Goal: Task Accomplishment & Management: Use online tool/utility

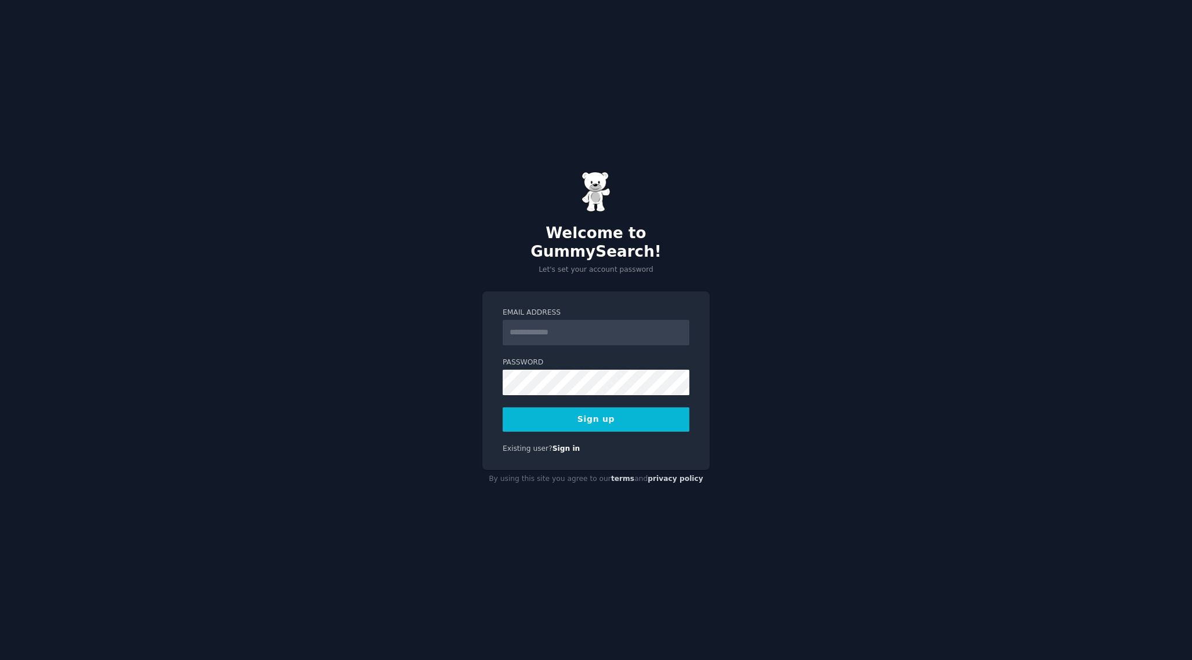
type input "*"
type input "**********"
click at [503, 408] on button "Sign up" at bounding box center [596, 420] width 187 height 24
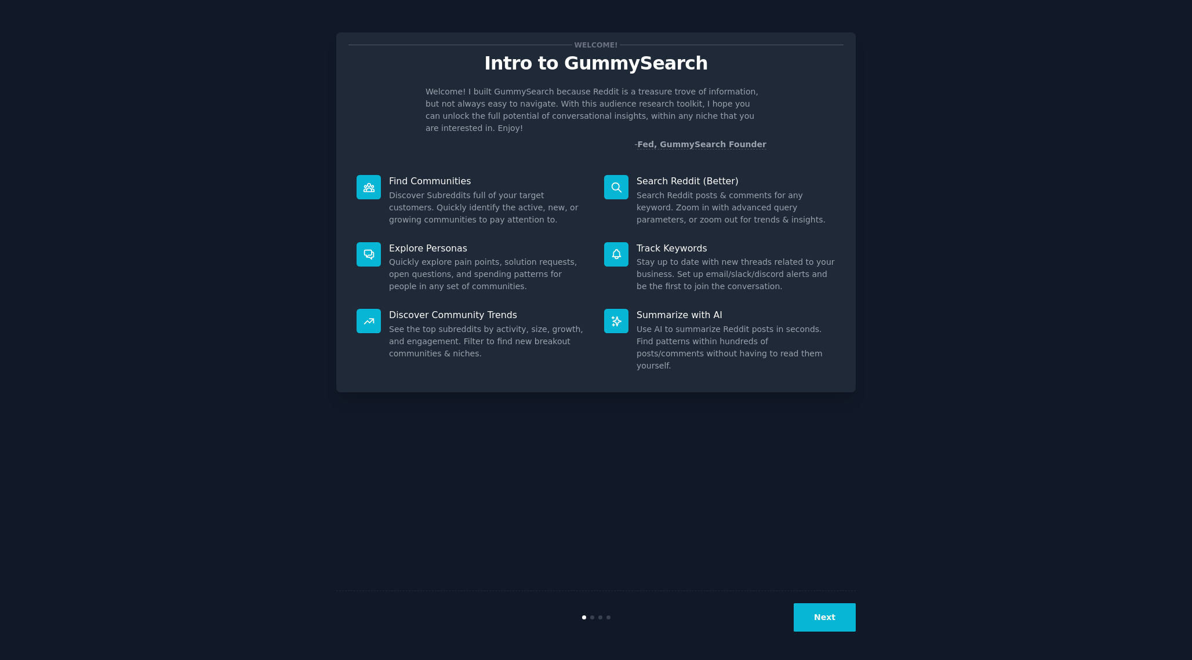
click at [807, 629] on button "Next" at bounding box center [825, 618] width 62 height 28
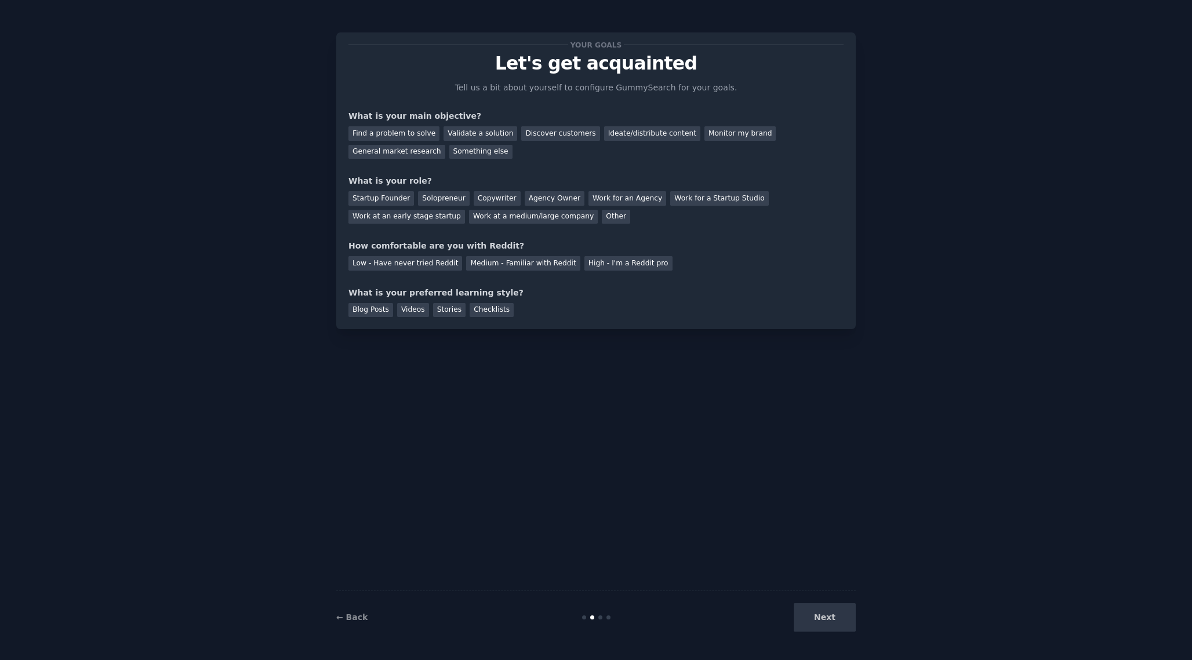
click at [826, 613] on div "Next" at bounding box center [769, 618] width 173 height 28
click at [825, 616] on div "Next" at bounding box center [769, 618] width 173 height 28
click at [368, 144] on div "Find a problem to solve Validate a solution Discover customers Ideate/distribut…" at bounding box center [596, 140] width 495 height 37
click at [368, 142] on div "Find a problem to solve Validate a solution Discover customers Ideate/distribut…" at bounding box center [596, 140] width 495 height 37
click at [371, 136] on div "Find a problem to solve" at bounding box center [394, 133] width 91 height 14
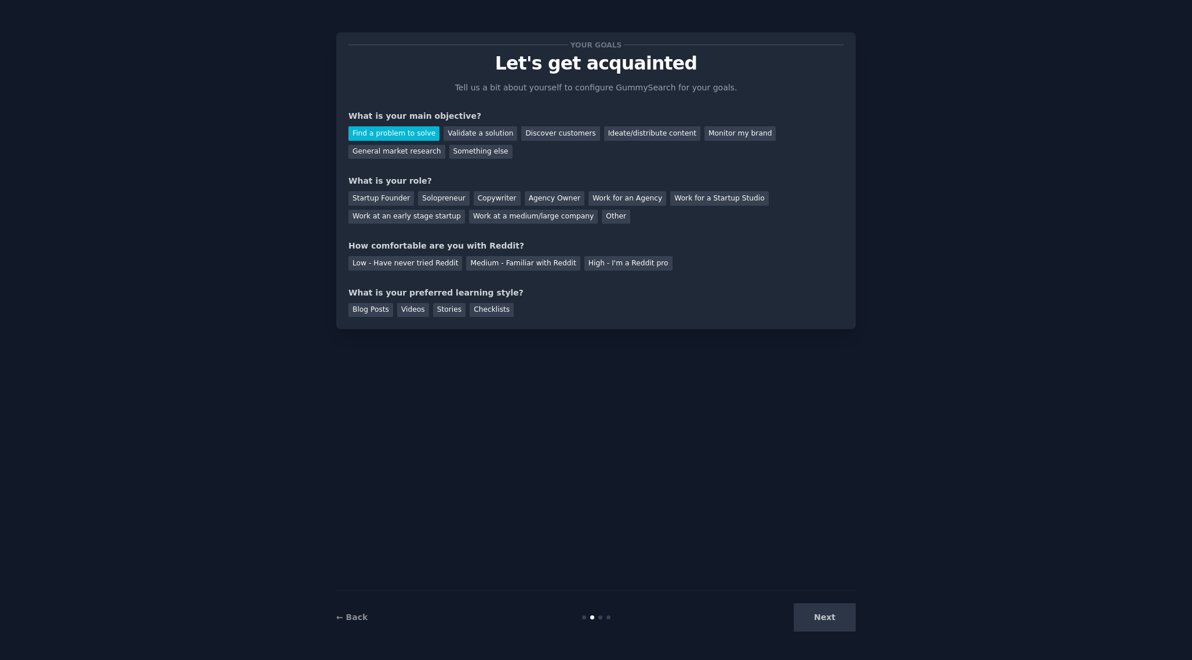
click at [547, 124] on div "Find a problem to solve Validate a solution Discover customers Ideate/distribut…" at bounding box center [596, 140] width 495 height 37
click at [541, 132] on div "Discover customers" at bounding box center [560, 133] width 78 height 14
click at [430, 133] on div "Find a problem to solve" at bounding box center [394, 133] width 91 height 14
click at [608, 216] on div "Other" at bounding box center [616, 217] width 28 height 14
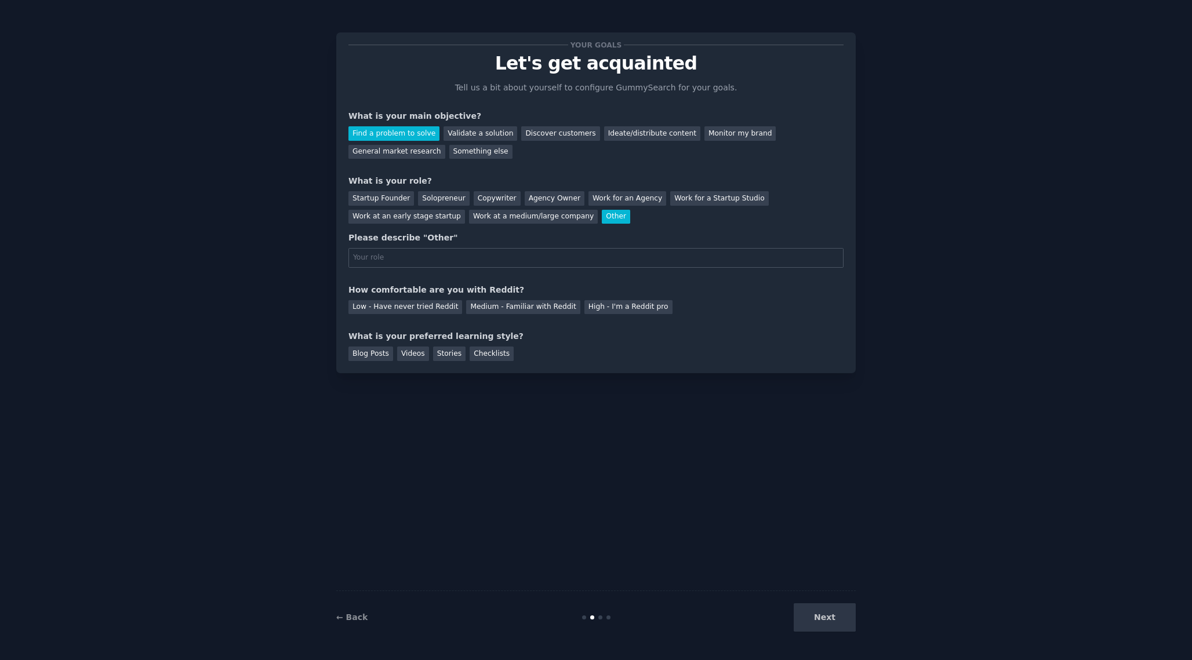
click at [395, 176] on div "What is your role?" at bounding box center [596, 181] width 495 height 12
click at [395, 192] on div "Startup Founder" at bounding box center [382, 198] width 66 height 14
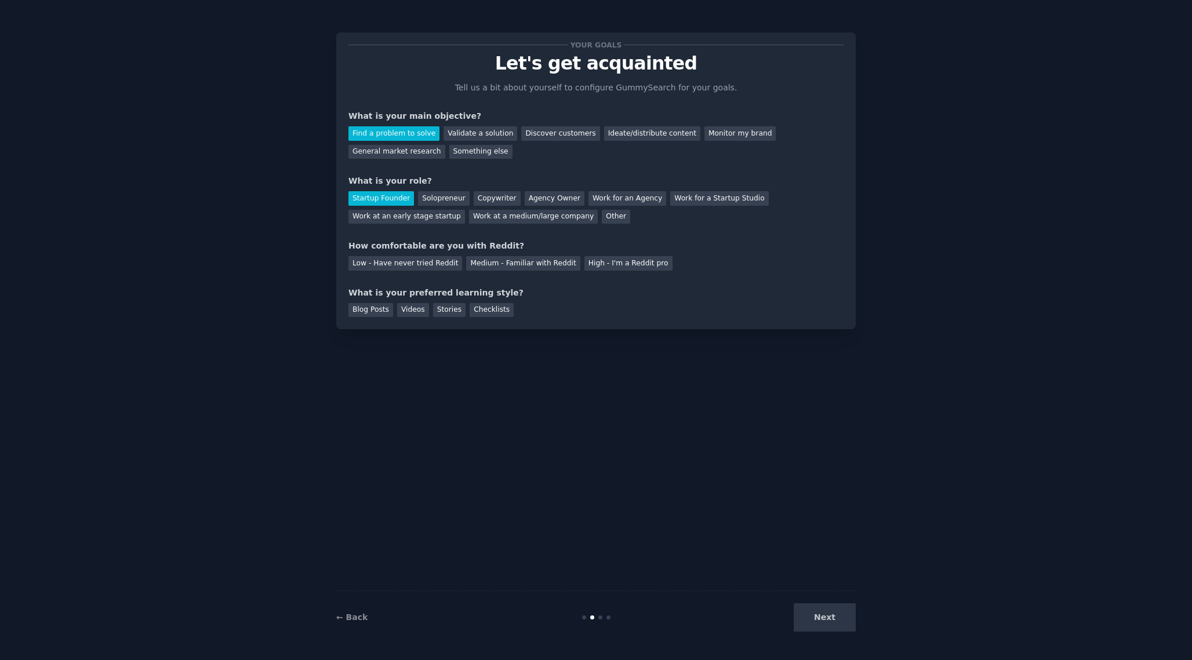
click at [411, 226] on div "Your goals Let's get acquainted Tell us a bit about yourself to configure Gummy…" at bounding box center [596, 181] width 495 height 273
click at [416, 212] on div "Work at an early stage startup" at bounding box center [407, 217] width 117 height 14
click at [540, 265] on div "Medium - Familiar with Reddit" at bounding box center [523, 263] width 114 height 14
click at [435, 265] on div "Low - Have never tried Reddit" at bounding box center [406, 263] width 114 height 14
click at [475, 316] on div "Checklists" at bounding box center [492, 310] width 44 height 14
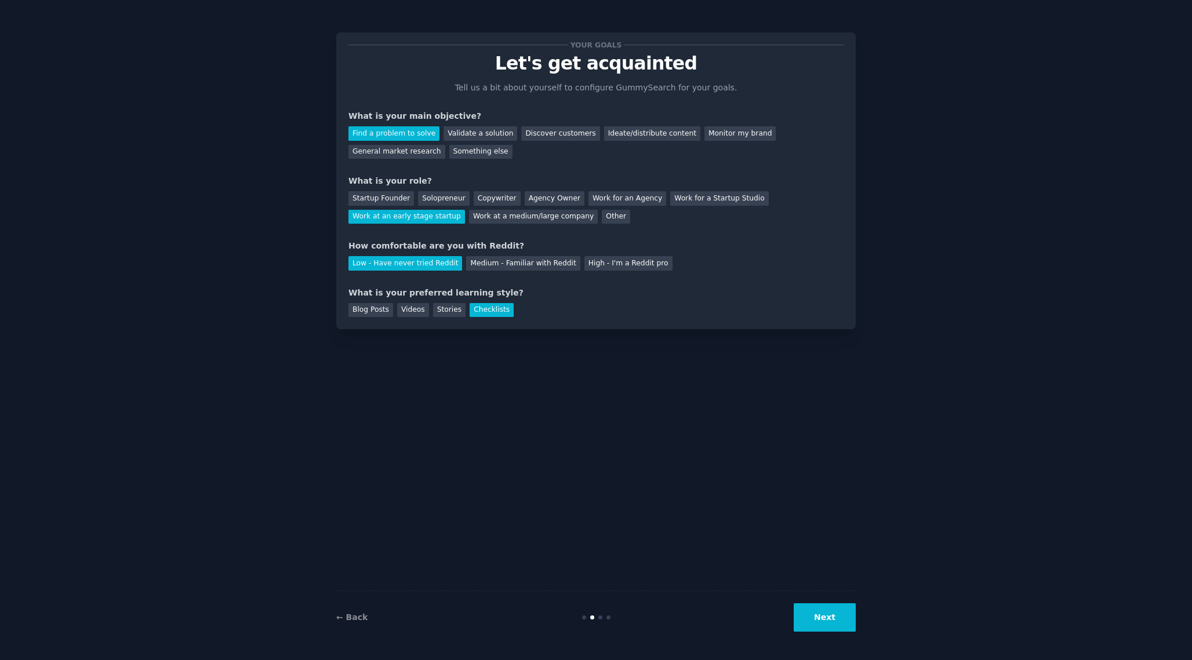
click at [845, 628] on button "Next" at bounding box center [825, 618] width 62 height 28
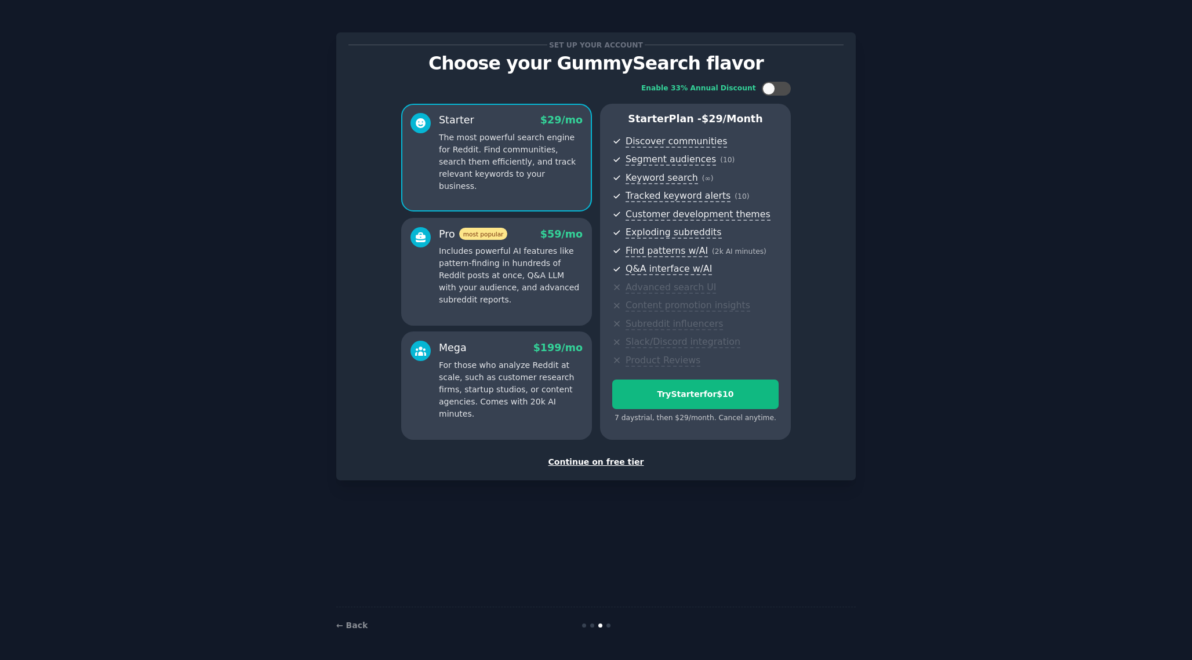
click at [609, 462] on div "Continue on free tier" at bounding box center [596, 462] width 495 height 12
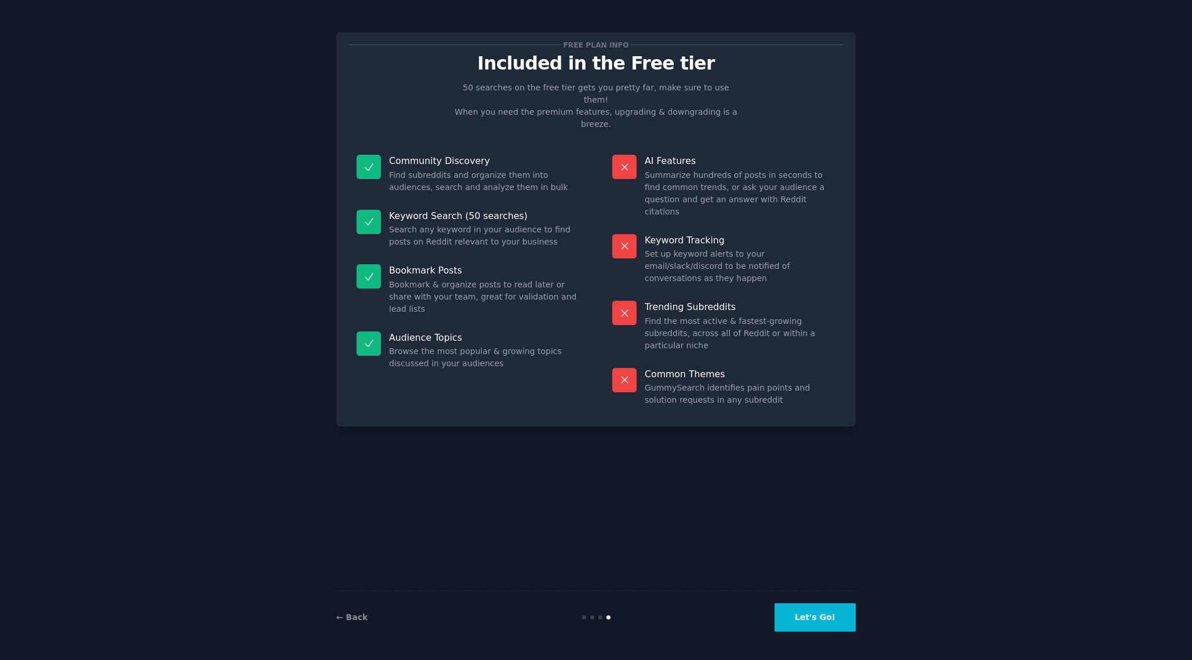
click at [812, 607] on button "Let's Go!" at bounding box center [815, 618] width 81 height 28
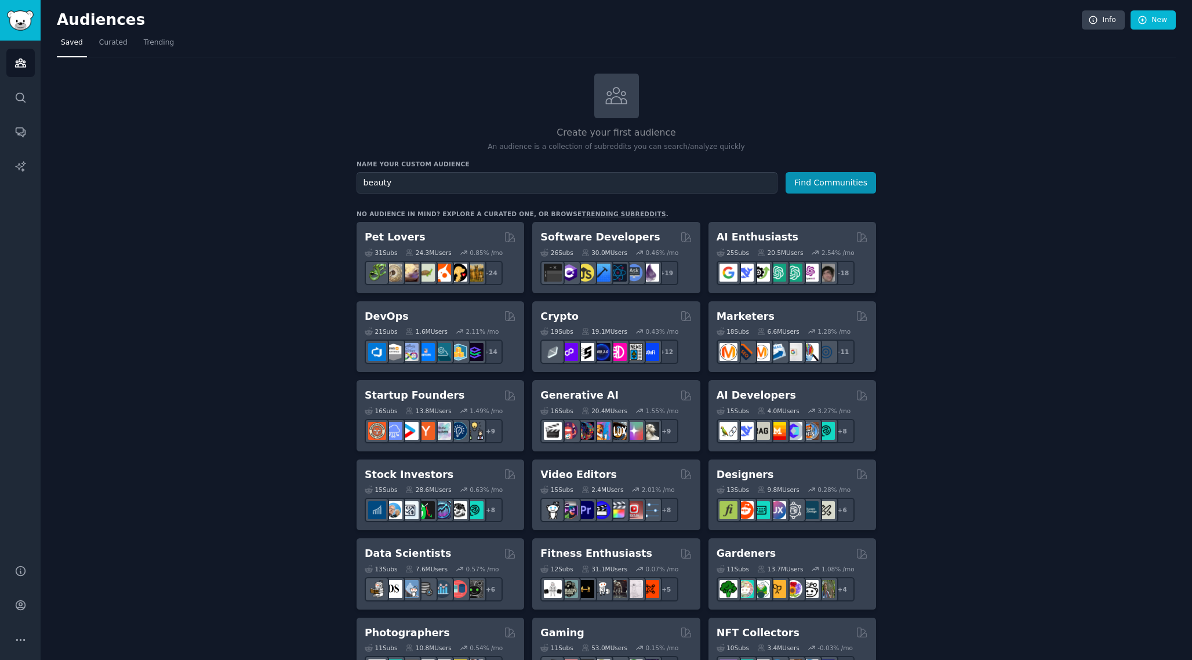
type input "beauty"
click at [786, 172] on button "Find Communities" at bounding box center [831, 182] width 90 height 21
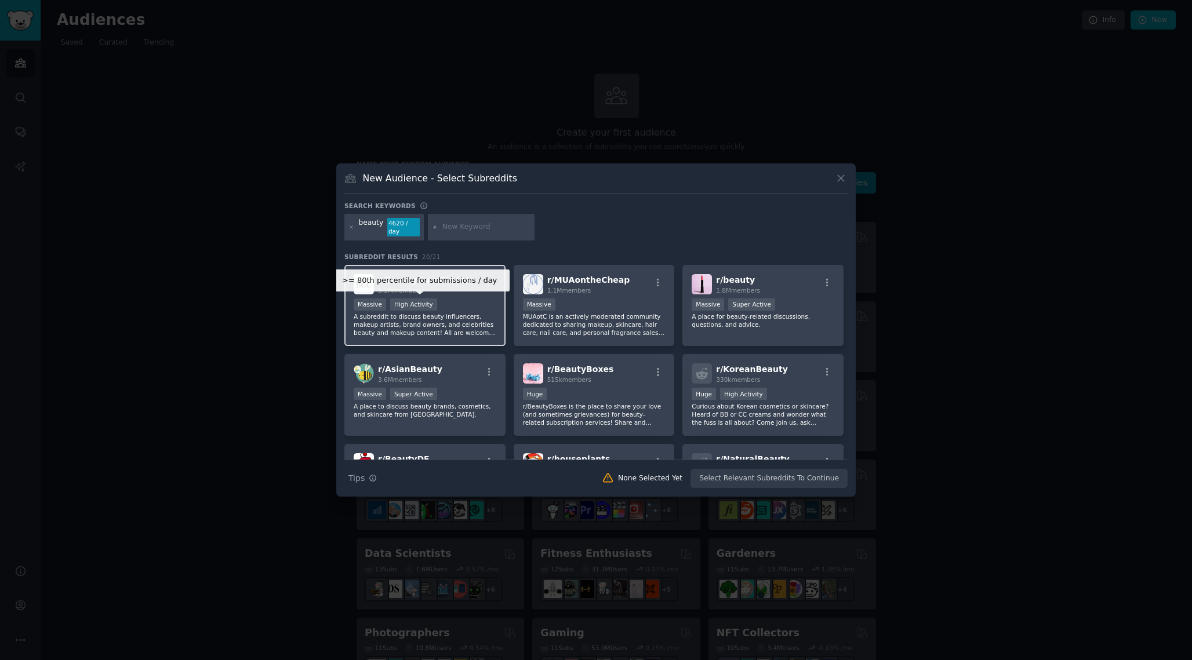
click at [424, 302] on div "High Activity" at bounding box center [413, 305] width 47 height 12
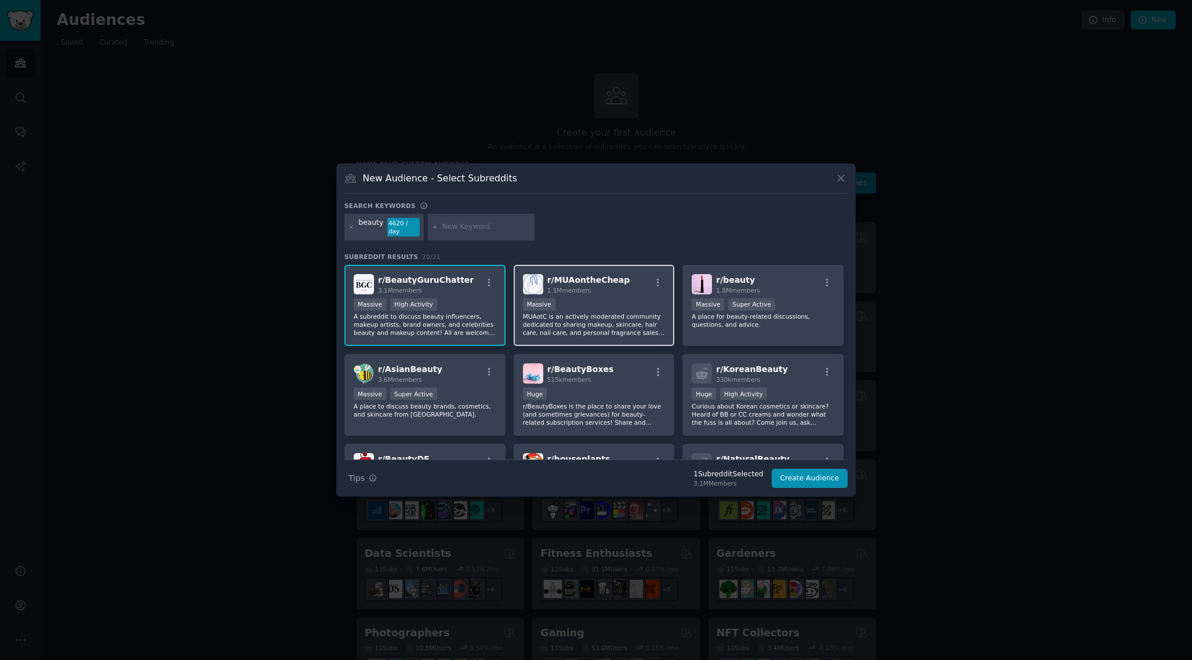
click at [598, 322] on p "MUAotC is an actively moderated community dedicated to sharing makeup, skincare…" at bounding box center [594, 325] width 143 height 24
click at [760, 307] on div "Super Active" at bounding box center [751, 305] width 47 height 12
click at [619, 321] on p "MUAotC is an actively moderated community dedicated to sharing makeup, skincare…" at bounding box center [594, 325] width 143 height 24
click at [742, 302] on div "Super Active" at bounding box center [751, 305] width 47 height 12
click at [523, 314] on p "MUAotC is an actively moderated community dedicated to sharing makeup, skincare…" at bounding box center [594, 325] width 143 height 24
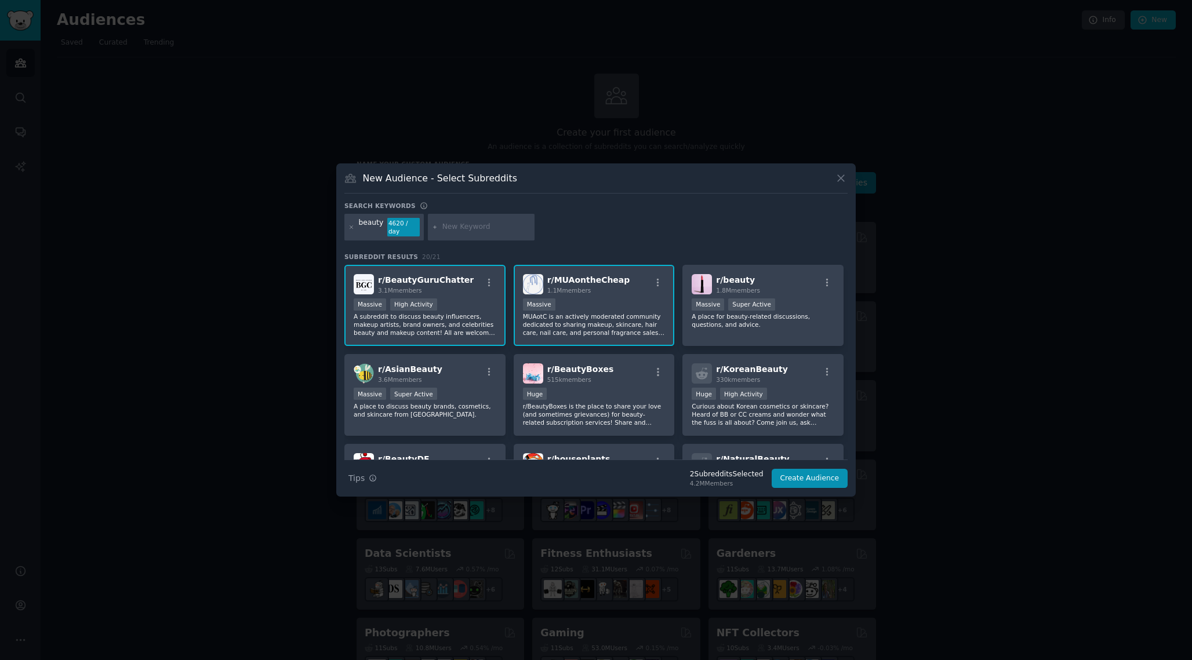
click at [477, 324] on p "A subreddit to discuss beauty influencers, makeup artists, brand owners, and ce…" at bounding box center [425, 325] width 143 height 24
click at [749, 418] on p "Curious about Korean cosmetics or skincare? Heard of BB or CC creams and wonder…" at bounding box center [763, 414] width 143 height 24
click at [389, 330] on p "A subreddit to discuss beauty influencers, makeup artists, brand owners, and ce…" at bounding box center [425, 325] width 143 height 24
click at [358, 428] on div "r/ AsianBeauty 3.6M members >= 95th percentile for submissions / day Massive Su…" at bounding box center [424, 395] width 161 height 82
click at [749, 305] on div "Super Active" at bounding box center [751, 305] width 47 height 12
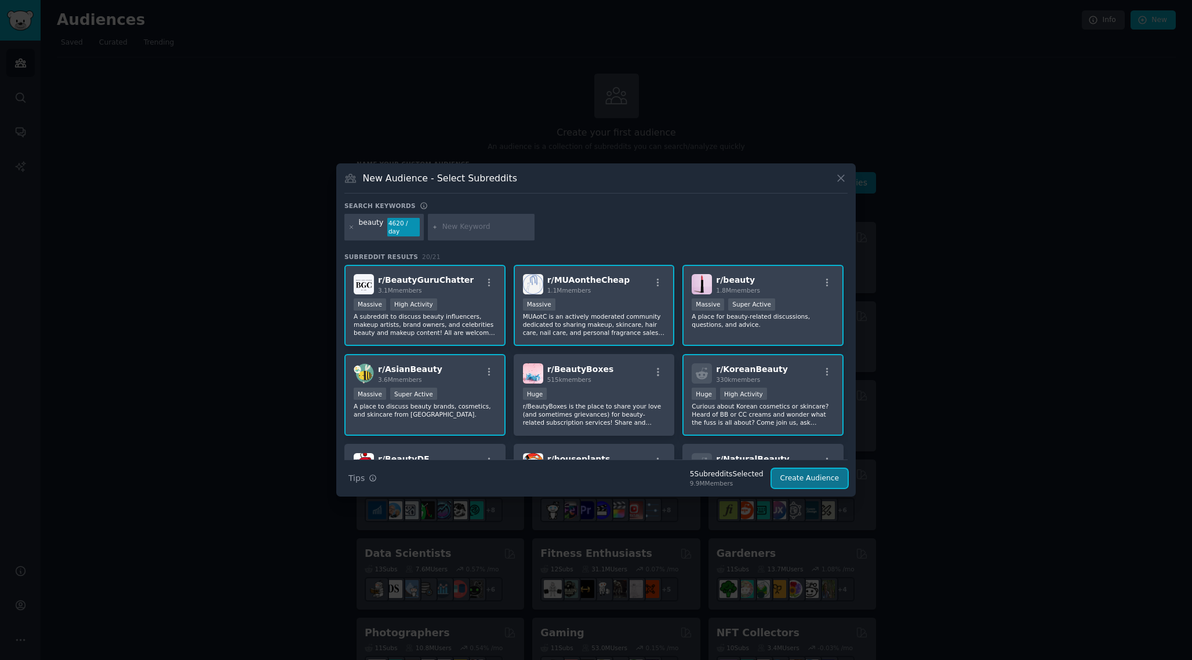
click at [825, 478] on button "Create Audience" at bounding box center [810, 479] width 77 height 20
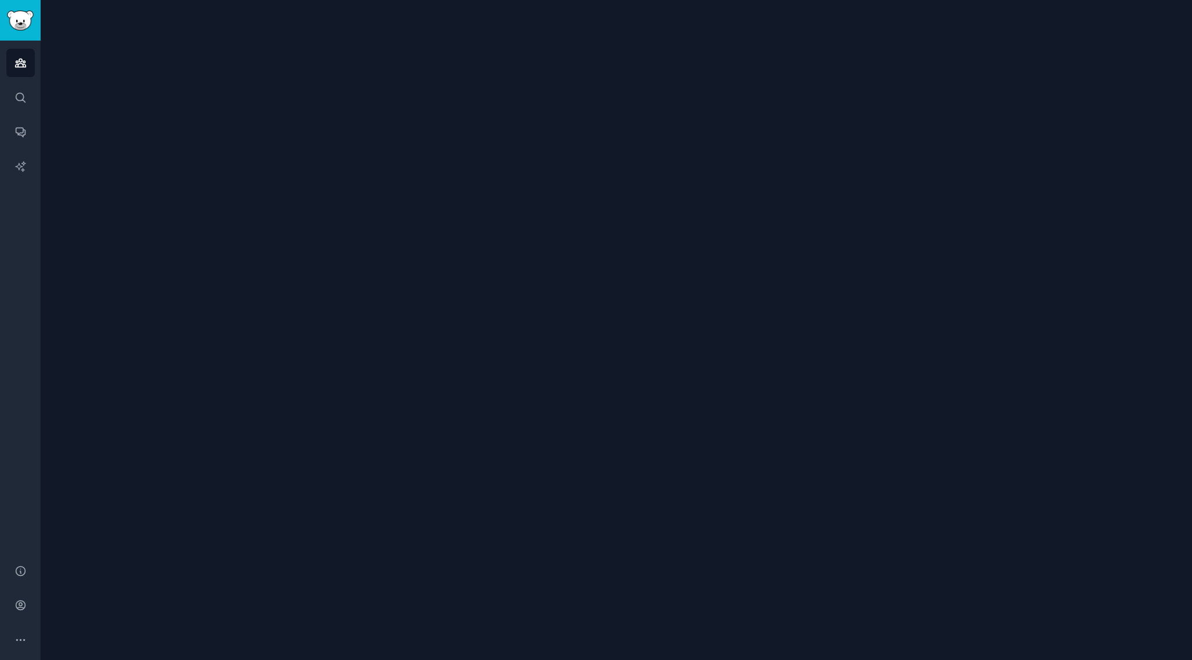
click at [729, 245] on div at bounding box center [617, 330] width 1152 height 660
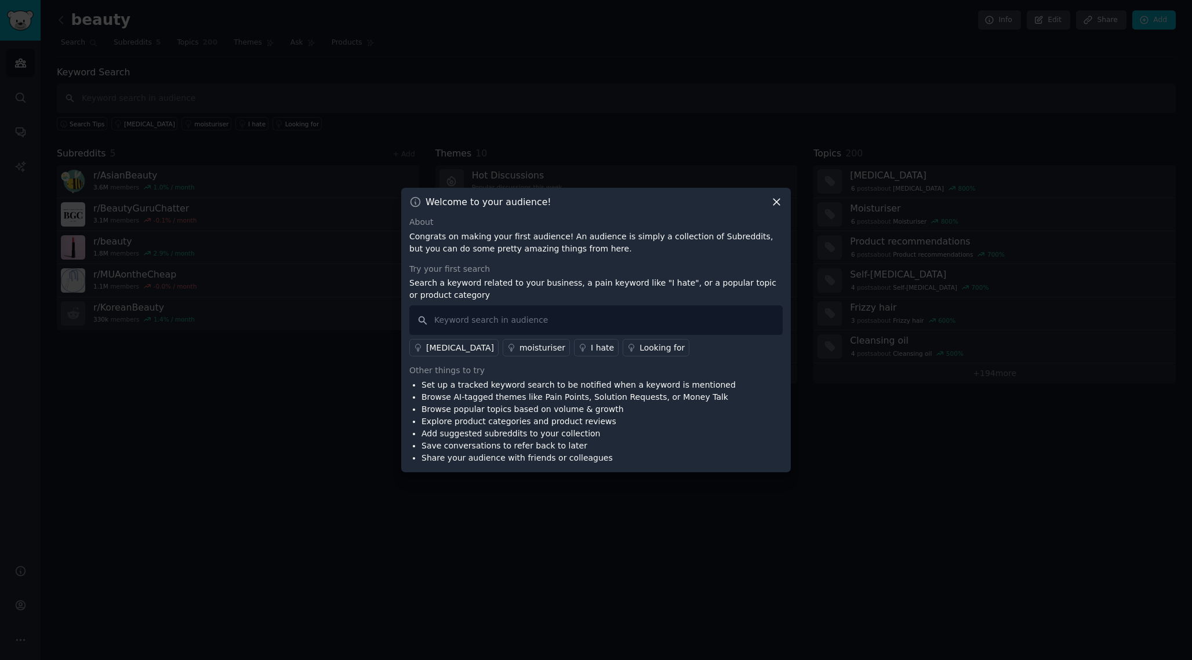
click at [781, 195] on div "Welcome to your audience! About Congrats on making your first audience! An audi…" at bounding box center [596, 330] width 390 height 285
click at [779, 199] on icon at bounding box center [777, 202] width 6 height 6
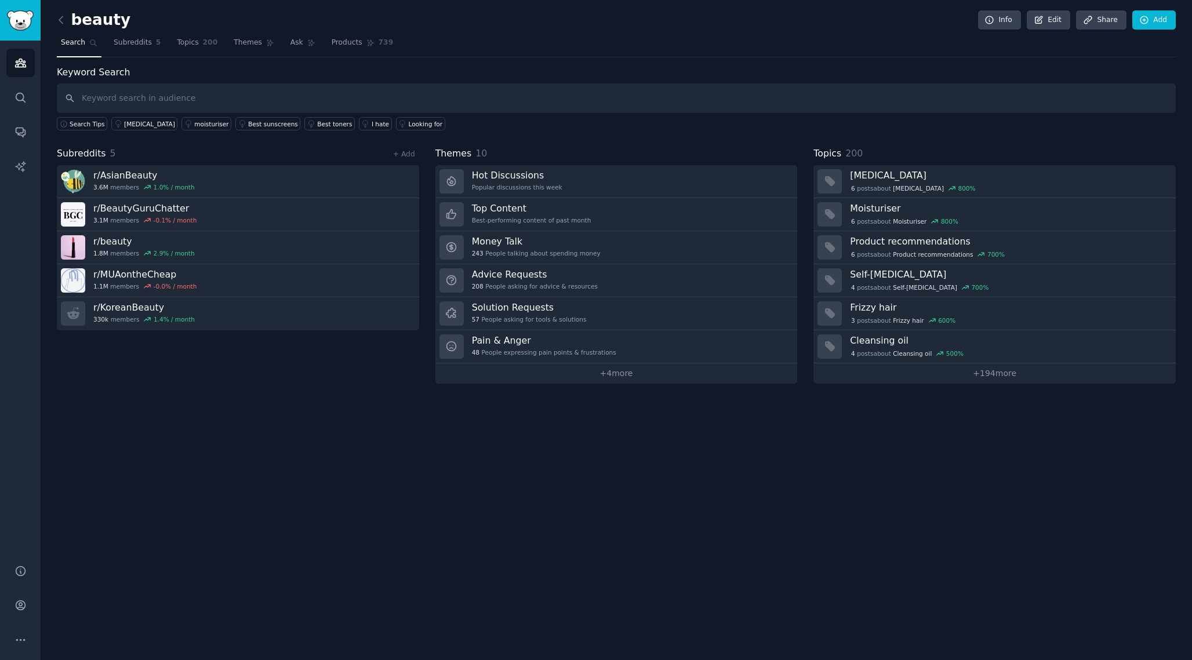
click at [774, 567] on div "beauty Info Edit Share Add Search Subreddits 5 Topics 200 Themes Ask Products 7…" at bounding box center [617, 330] width 1152 height 660
